Goal: Check status: Check status

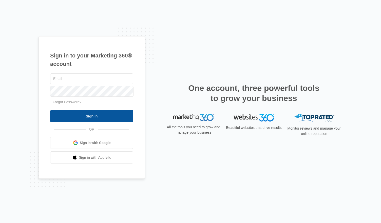
type input "[PERSON_NAME][EMAIL_ADDRESS][DOMAIN_NAME]"
click at [97, 117] on input "Sign In" at bounding box center [91, 116] width 83 height 12
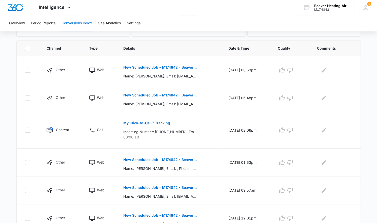
scroll to position [104, 0]
click at [146, 121] on p "My Click-to-Call™ Tracking" at bounding box center [146, 123] width 47 height 4
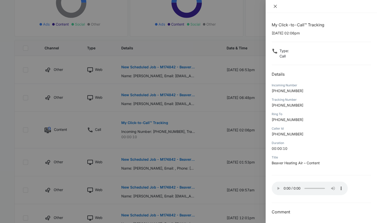
click at [274, 7] on icon "close" at bounding box center [275, 6] width 4 height 4
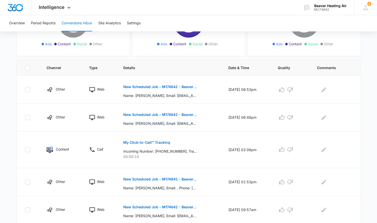
scroll to position [83, 0]
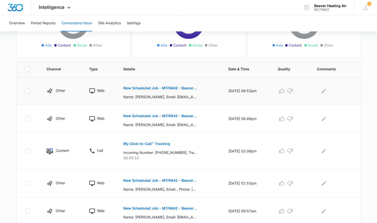
click at [160, 87] on p "New Scheduled Job - M174842 - Beaver Heating Air" at bounding box center [160, 88] width 74 height 4
